Goal: Navigation & Orientation: Find specific page/section

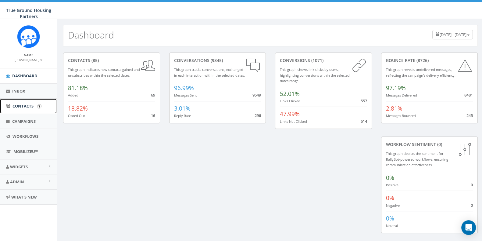
click at [22, 102] on link "Contacts" at bounding box center [28, 106] width 57 height 15
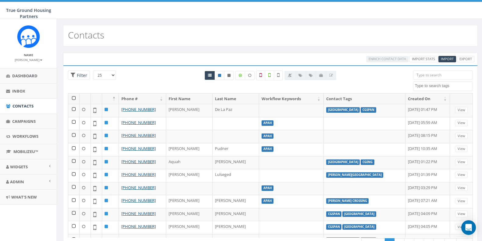
select select
click at [24, 123] on span "Campaigns" at bounding box center [23, 120] width 23 height 5
